Goal: Task Accomplishment & Management: Use online tool/utility

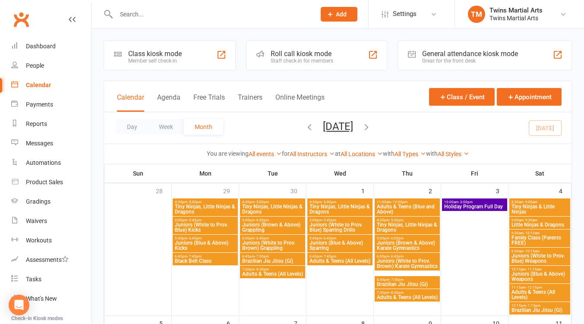
click at [294, 53] on div "Roll call kiosk mode" at bounding box center [302, 54] width 63 height 8
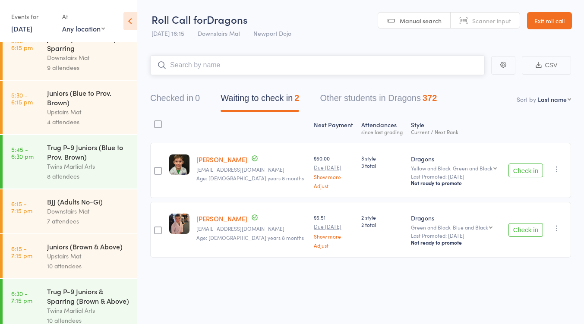
scroll to position [384, 0]
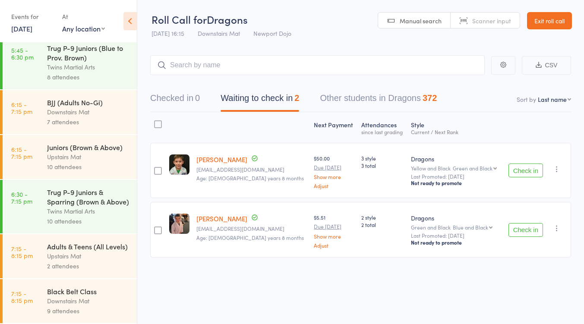
click at [76, 107] on div "Downstairs Mat" at bounding box center [88, 112] width 82 height 10
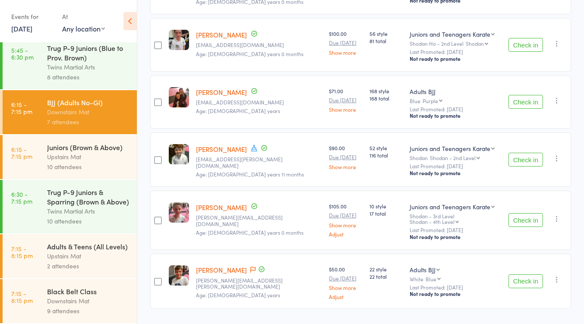
scroll to position [258, 0]
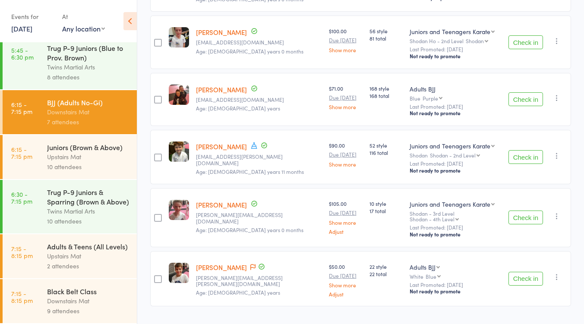
click at [79, 292] on div "Black Belt Class" at bounding box center [88, 291] width 82 height 9
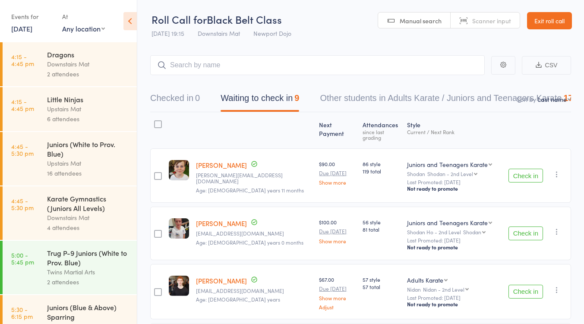
click at [559, 20] on link "Exit roll call" at bounding box center [549, 20] width 45 height 17
